Goal: Task Accomplishment & Management: Manage account settings

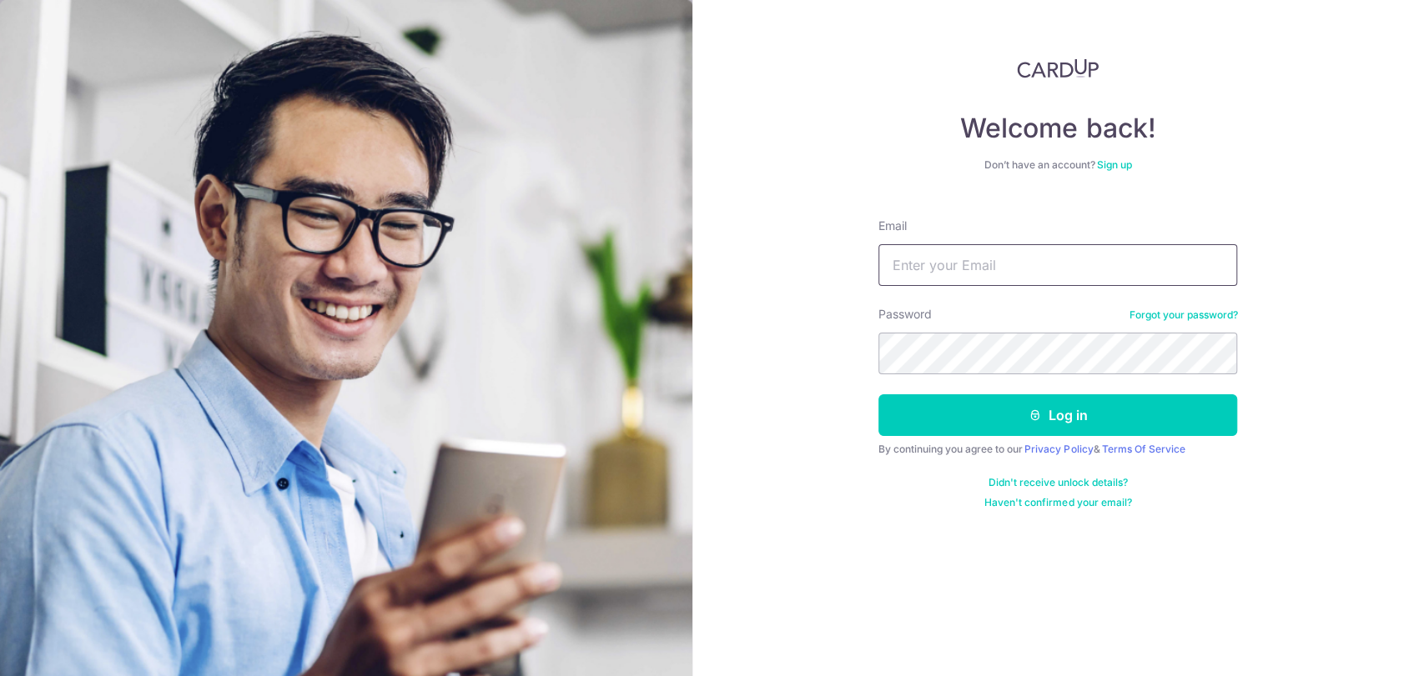
click at [999, 276] on input "Email" at bounding box center [1057, 265] width 359 height 42
type input "[EMAIL_ADDRESS][DOMAIN_NAME]"
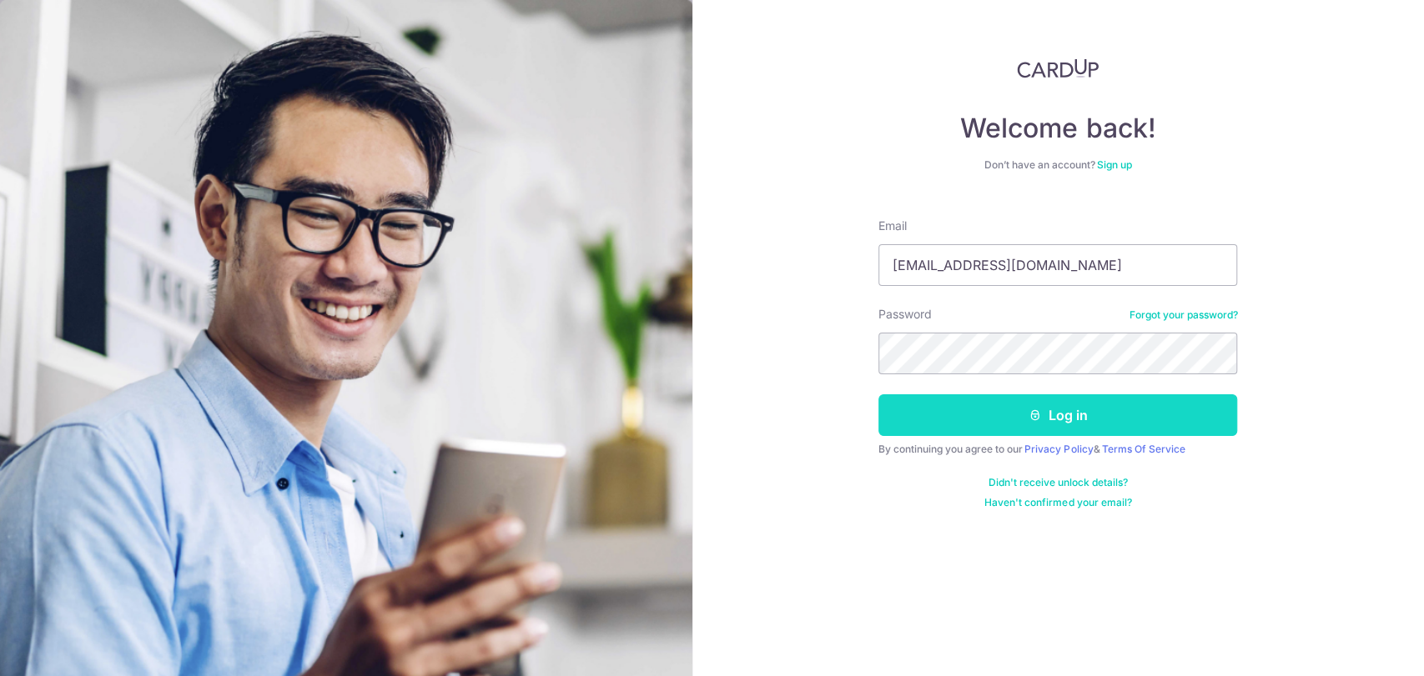
click at [1001, 409] on button "Log in" at bounding box center [1057, 415] width 359 height 42
